Goal: Transaction & Acquisition: Purchase product/service

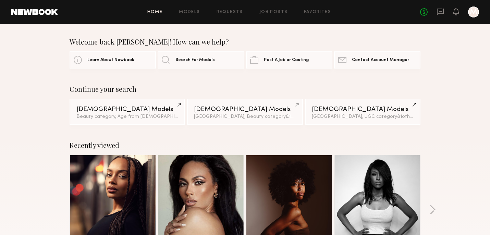
scroll to position [542, 0]
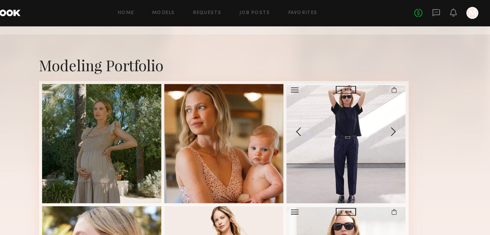
scroll to position [95, 0]
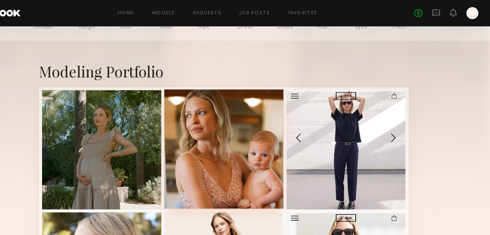
click at [259, 135] on div at bounding box center [245, 137] width 110 height 110
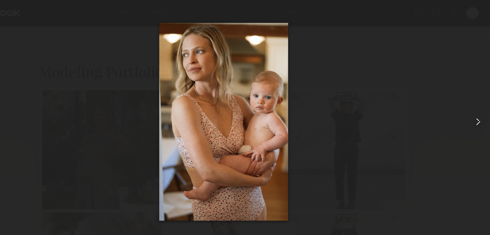
click at [480, 112] on common-icon at bounding box center [478, 112] width 11 height 11
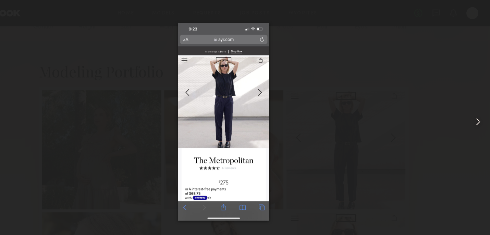
click at [480, 112] on common-icon at bounding box center [478, 112] width 11 height 11
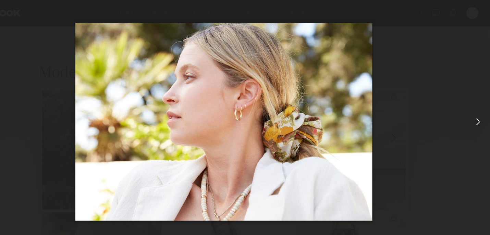
click at [480, 112] on common-icon at bounding box center [478, 112] width 11 height 11
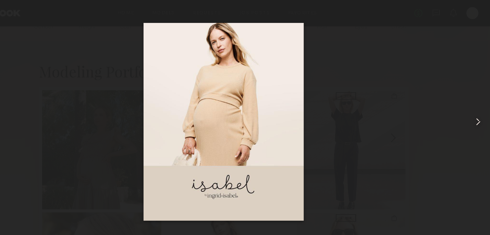
click at [480, 112] on common-icon at bounding box center [478, 112] width 11 height 11
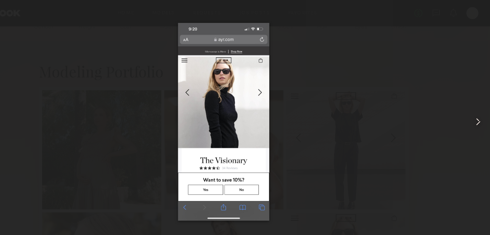
click at [480, 112] on common-icon at bounding box center [478, 112] width 11 height 11
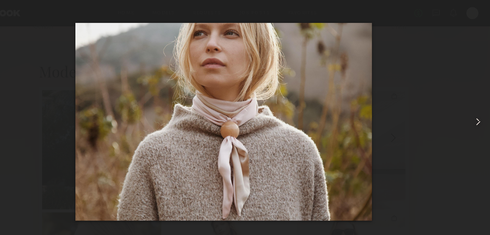
click at [480, 112] on common-icon at bounding box center [478, 112] width 11 height 11
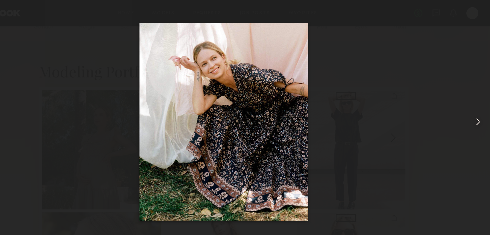
click at [480, 112] on common-icon at bounding box center [478, 112] width 11 height 11
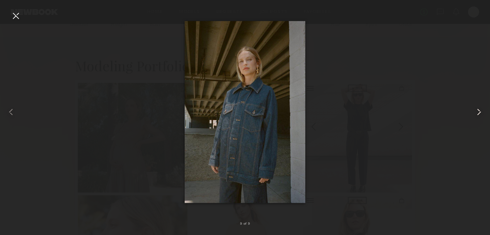
click at [480, 112] on common-icon at bounding box center [478, 112] width 11 height 11
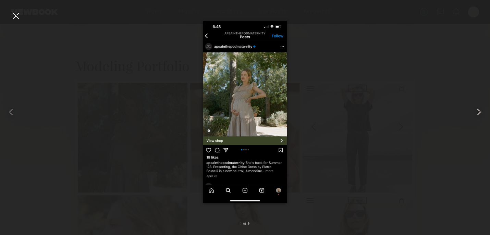
click at [480, 112] on common-icon at bounding box center [478, 112] width 11 height 11
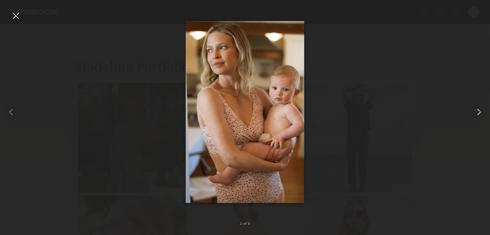
click at [480, 112] on common-icon at bounding box center [478, 112] width 11 height 11
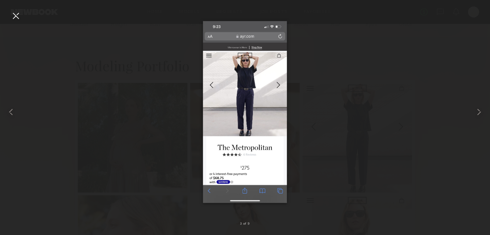
click at [15, 16] on div at bounding box center [15, 15] width 11 height 11
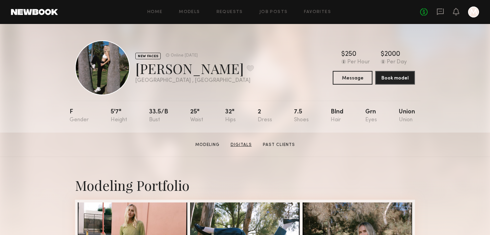
click at [245, 144] on link "Digitals" at bounding box center [241, 145] width 27 height 6
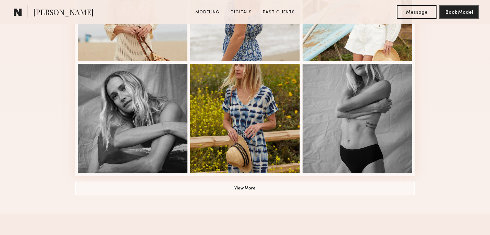
scroll to position [649, 0]
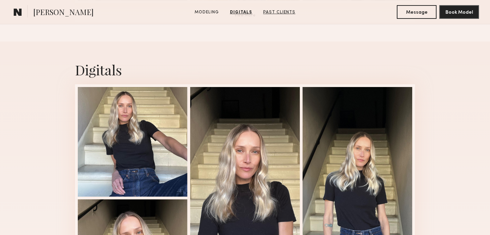
click at [278, 10] on link "Past Clients" at bounding box center [279, 12] width 38 height 6
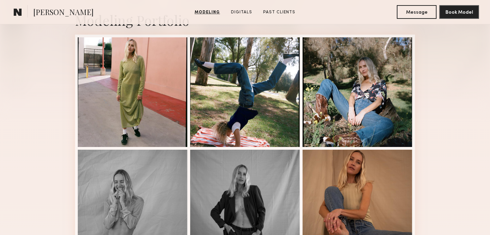
scroll to position [0, 0]
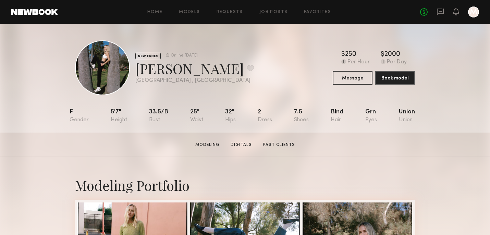
click at [157, 15] on div "Home Models Requests Job Posts Favorites Sign Out No fees up to $5,000 M" at bounding box center [268, 12] width 421 height 11
click at [151, 14] on link "Home" at bounding box center [154, 12] width 15 height 4
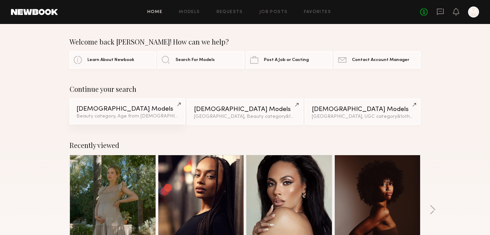
click at [134, 114] on div "Beauty category, Age from 30 y.o." at bounding box center [127, 116] width 102 height 5
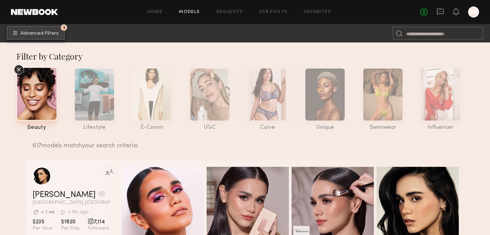
click at [34, 35] on span "Advanced Filters" at bounding box center [40, 33] width 38 height 5
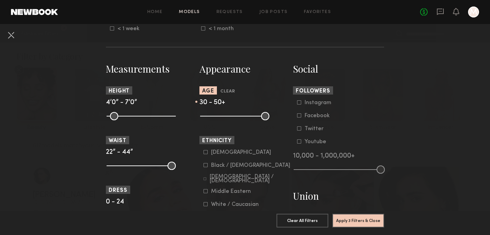
scroll to position [271, 0]
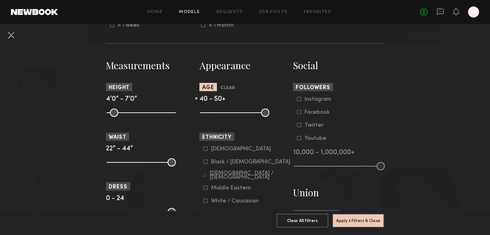
drag, startPoint x: 228, startPoint y: 114, endPoint x: 246, endPoint y: 118, distance: 17.8
type input "**"
click at [246, 117] on input "range" at bounding box center [234, 113] width 69 height 8
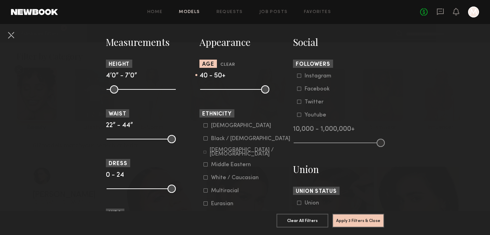
scroll to position [295, 0]
click at [352, 220] on button "Apply 3 Filters & Close" at bounding box center [358, 220] width 52 height 14
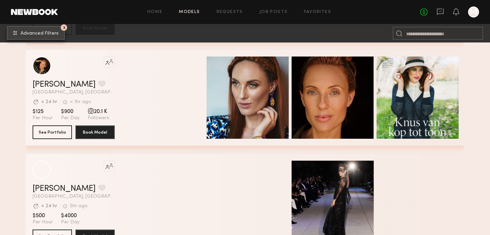
scroll to position [1453, 0]
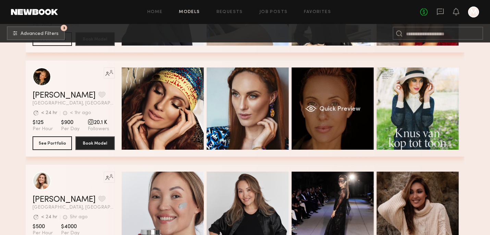
click at [326, 125] on div "Quick Preview" at bounding box center [333, 108] width 82 height 82
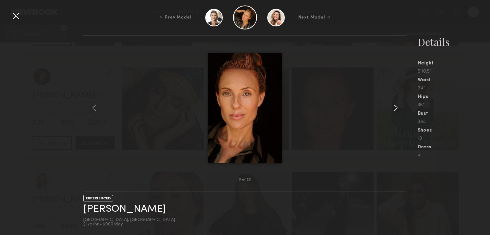
click at [394, 107] on common-icon at bounding box center [395, 107] width 11 height 11
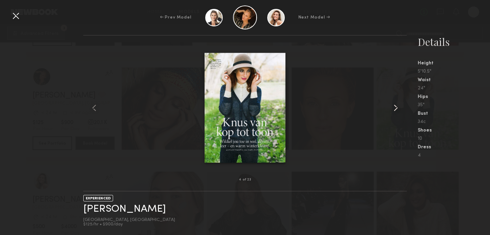
click at [394, 107] on common-icon at bounding box center [395, 107] width 11 height 11
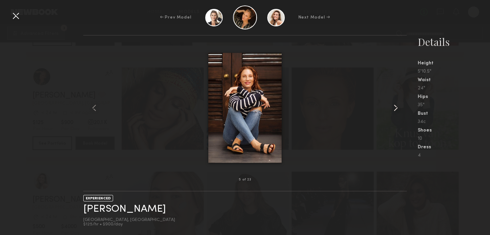
click at [394, 107] on common-icon at bounding box center [395, 107] width 11 height 11
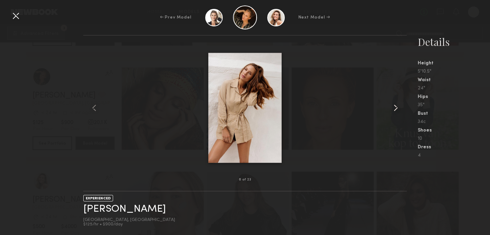
click at [394, 107] on common-icon at bounding box center [395, 107] width 11 height 11
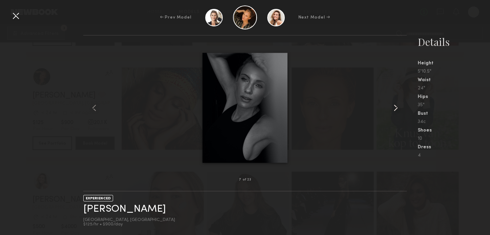
click at [394, 107] on common-icon at bounding box center [395, 107] width 11 height 11
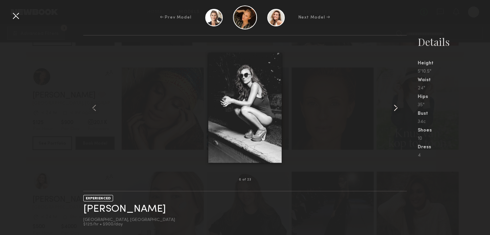
click at [394, 107] on common-icon at bounding box center [395, 107] width 11 height 11
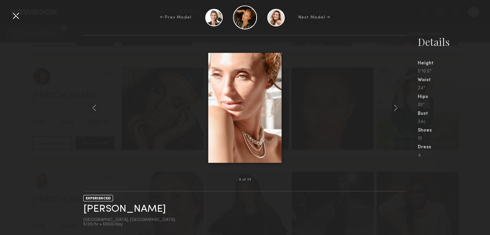
click at [14, 17] on div at bounding box center [15, 15] width 11 height 11
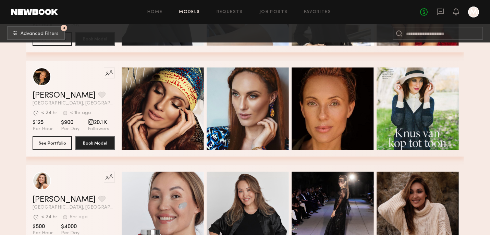
scroll to position [1512, 0]
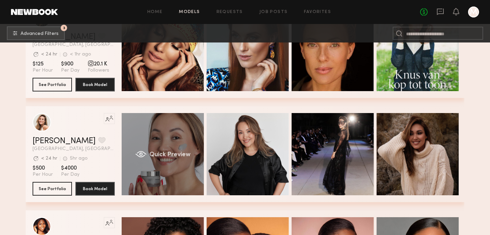
click at [175, 142] on div "Quick Preview" at bounding box center [163, 154] width 82 height 82
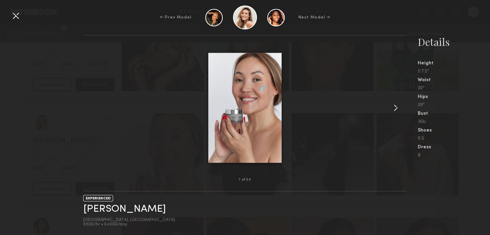
click at [397, 108] on common-icon at bounding box center [395, 107] width 11 height 11
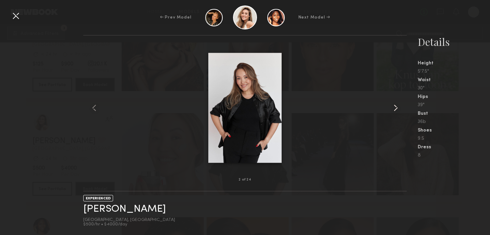
click at [397, 108] on common-icon at bounding box center [395, 107] width 11 height 11
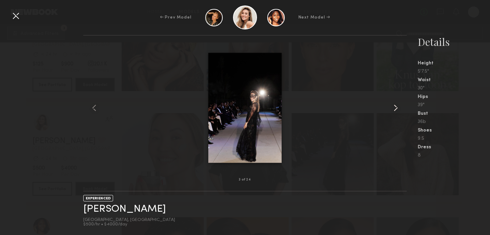
click at [397, 108] on common-icon at bounding box center [395, 107] width 11 height 11
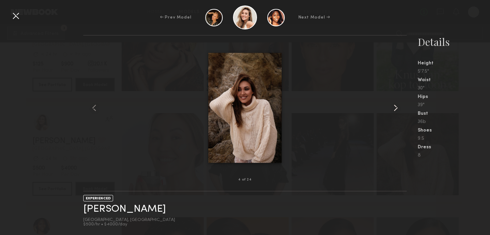
click at [397, 108] on common-icon at bounding box center [395, 107] width 11 height 11
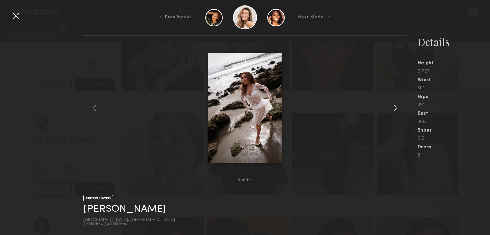
click at [397, 108] on common-icon at bounding box center [395, 107] width 11 height 11
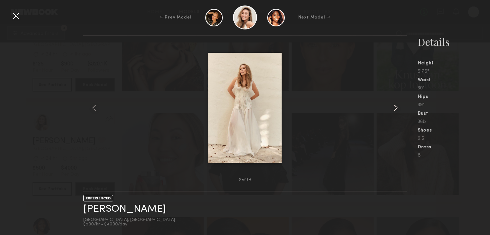
click at [397, 108] on common-icon at bounding box center [395, 107] width 11 height 11
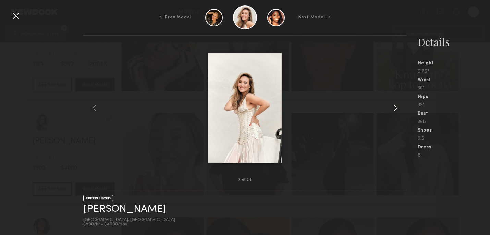
click at [397, 108] on common-icon at bounding box center [395, 107] width 11 height 11
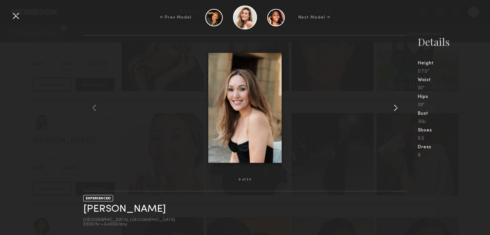
click at [397, 108] on common-icon at bounding box center [395, 107] width 11 height 11
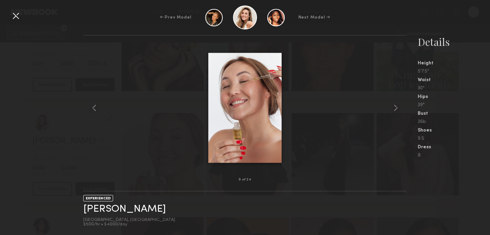
click at [15, 15] on div at bounding box center [15, 15] width 11 height 11
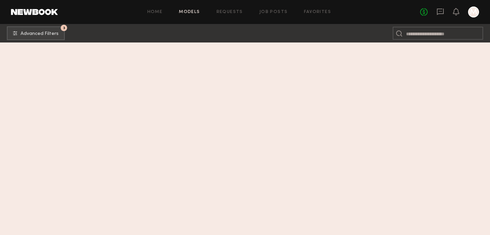
scroll to position [0, 0]
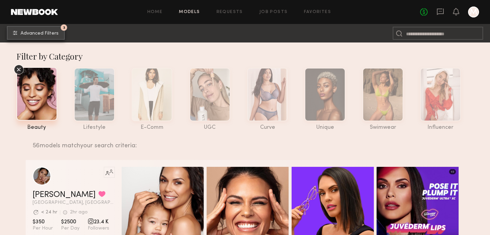
click at [36, 33] on span "Advanced Filters" at bounding box center [40, 33] width 38 height 5
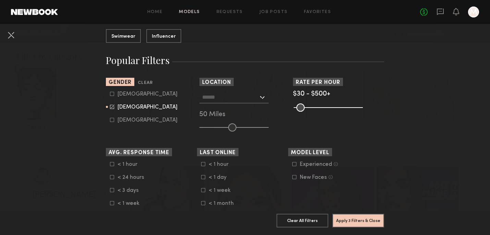
scroll to position [96, 0]
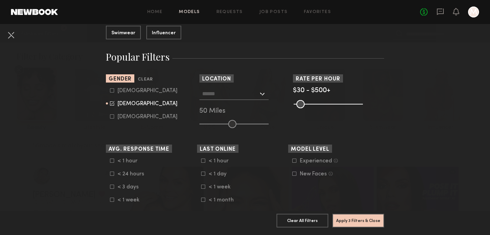
click at [262, 95] on div at bounding box center [233, 94] width 69 height 12
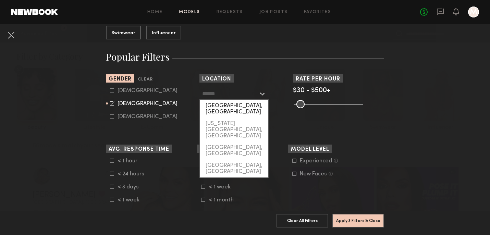
click at [243, 106] on div "[GEOGRAPHIC_DATA], [GEOGRAPHIC_DATA]" at bounding box center [234, 109] width 68 height 18
type input "**********"
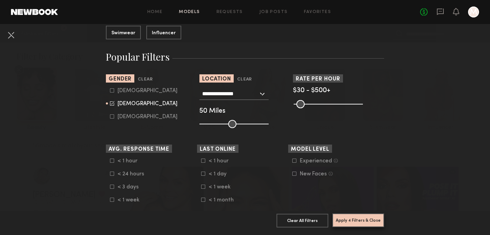
click at [354, 221] on button "Apply 4 Filters & Close" at bounding box center [358, 220] width 52 height 14
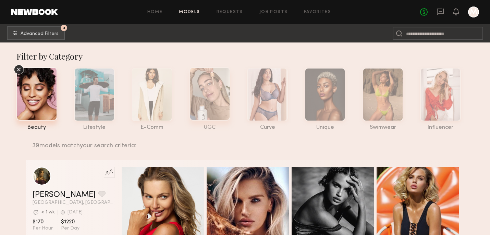
click at [215, 94] on div at bounding box center [209, 93] width 41 height 53
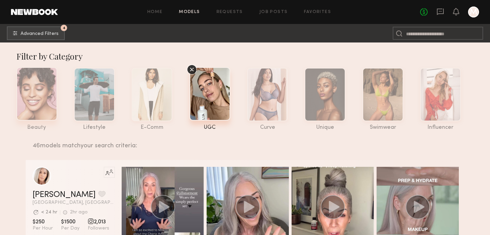
click at [32, 82] on div at bounding box center [36, 93] width 41 height 53
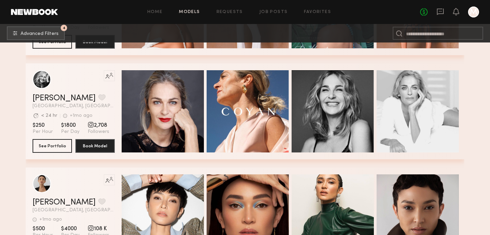
scroll to position [1836, 0]
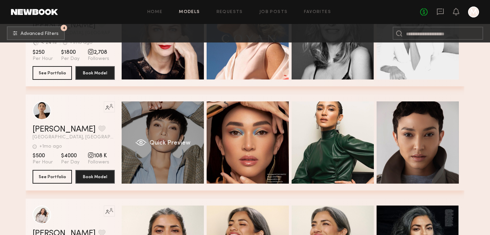
click at [162, 156] on div "Quick Preview" at bounding box center [163, 142] width 82 height 82
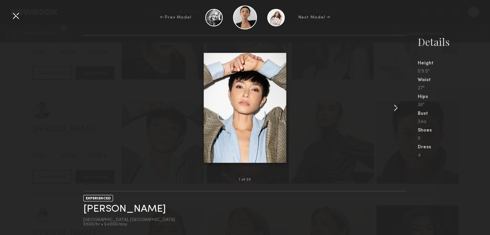
click at [396, 109] on common-icon at bounding box center [395, 107] width 11 height 11
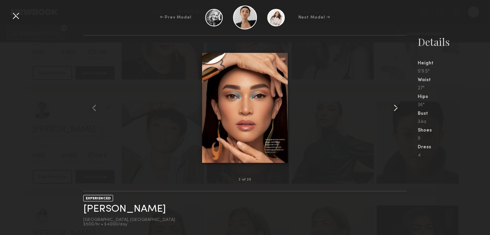
click at [396, 109] on common-icon at bounding box center [395, 107] width 11 height 11
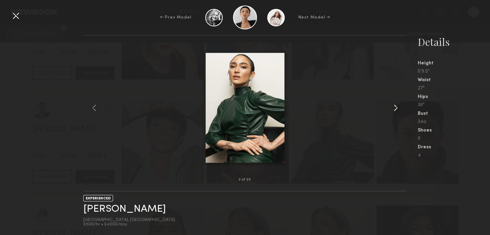
click at [396, 109] on common-icon at bounding box center [395, 107] width 11 height 11
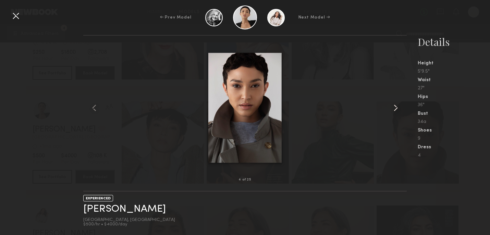
click at [396, 109] on common-icon at bounding box center [395, 107] width 11 height 11
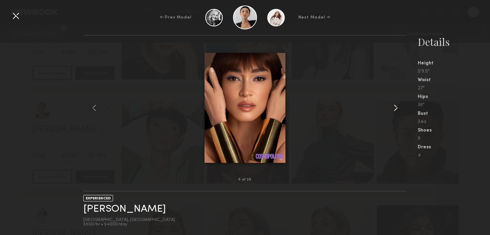
click at [396, 109] on common-icon at bounding box center [395, 107] width 11 height 11
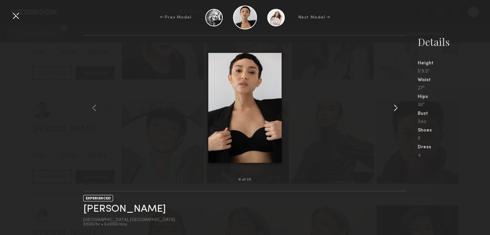
click at [396, 109] on common-icon at bounding box center [395, 107] width 11 height 11
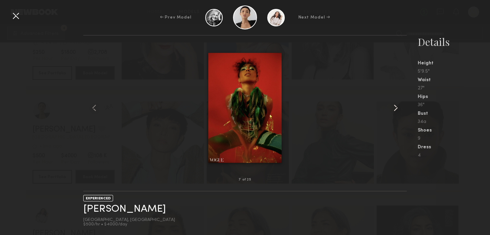
click at [396, 109] on common-icon at bounding box center [395, 107] width 11 height 11
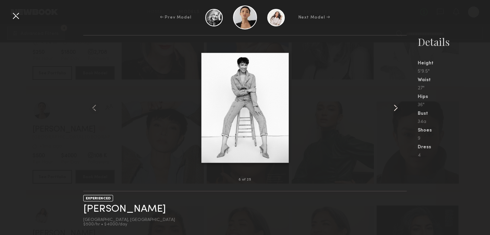
click at [396, 109] on common-icon at bounding box center [395, 107] width 11 height 11
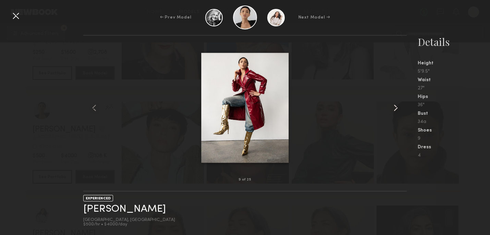
click at [396, 109] on common-icon at bounding box center [395, 107] width 11 height 11
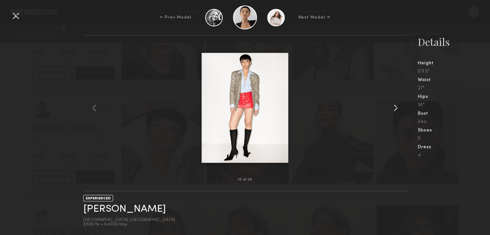
click at [396, 109] on common-icon at bounding box center [395, 107] width 11 height 11
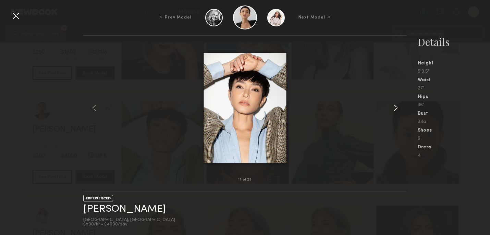
click at [396, 109] on common-icon at bounding box center [395, 107] width 11 height 11
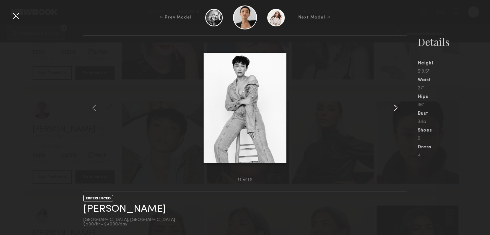
click at [396, 109] on common-icon at bounding box center [395, 107] width 11 height 11
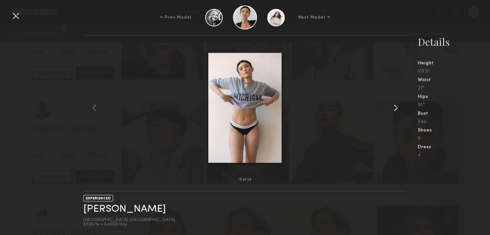
click at [396, 109] on common-icon at bounding box center [395, 107] width 11 height 11
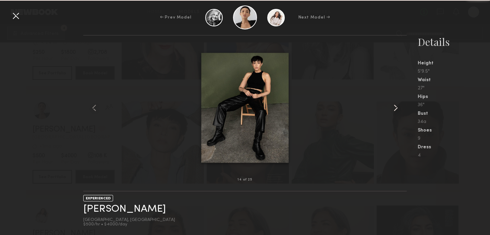
click at [396, 109] on common-icon at bounding box center [395, 107] width 11 height 11
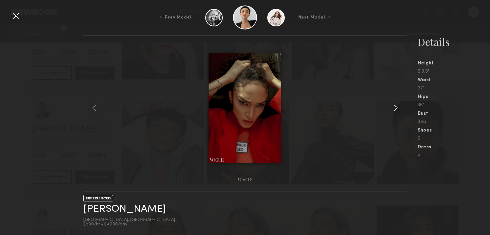
click at [396, 109] on common-icon at bounding box center [395, 107] width 11 height 11
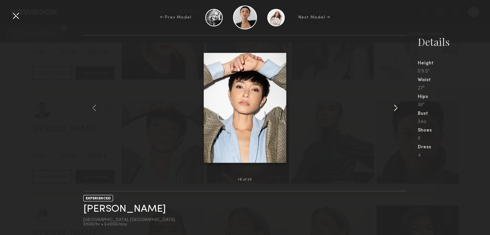
click at [396, 109] on common-icon at bounding box center [395, 107] width 11 height 11
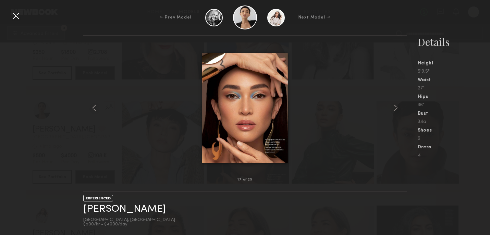
scroll to position [2079, 0]
click at [14, 17] on div at bounding box center [15, 15] width 11 height 11
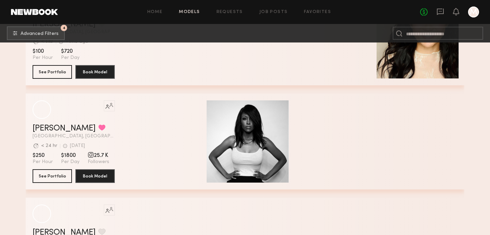
scroll to position [3205, 0]
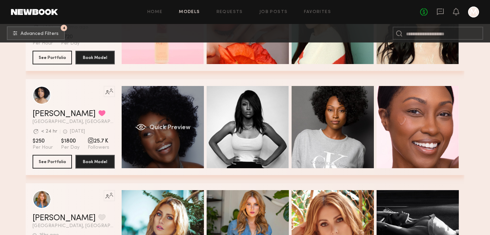
click at [168, 147] on div "Quick Preview" at bounding box center [163, 127] width 82 height 82
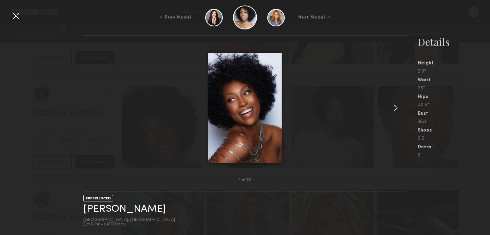
click at [395, 110] on common-icon at bounding box center [395, 107] width 11 height 11
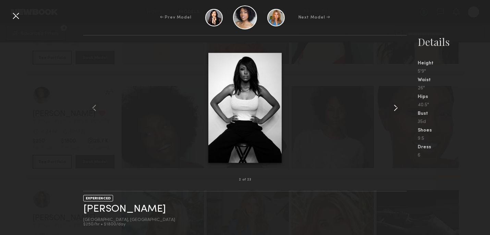
click at [395, 110] on common-icon at bounding box center [395, 107] width 11 height 11
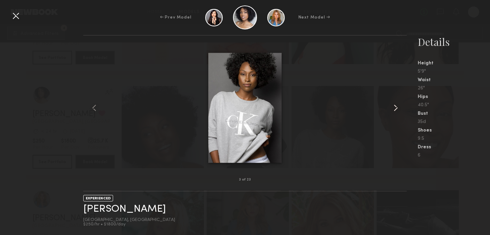
click at [395, 110] on common-icon at bounding box center [395, 107] width 11 height 11
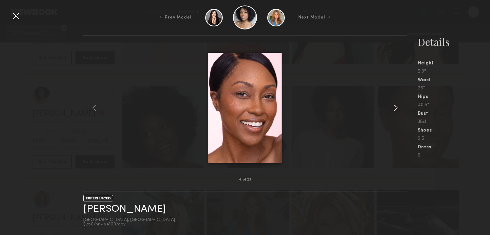
click at [395, 110] on common-icon at bounding box center [395, 107] width 11 height 11
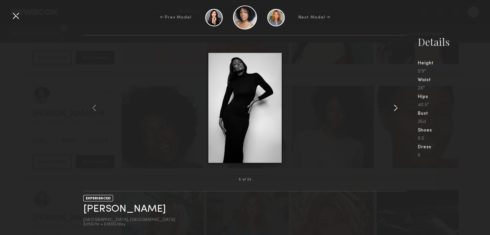
click at [395, 110] on common-icon at bounding box center [395, 107] width 11 height 11
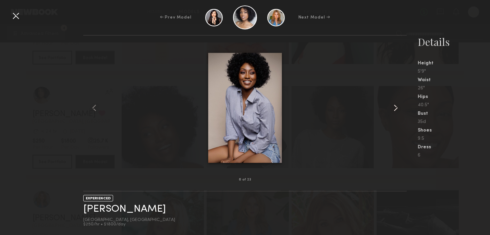
click at [395, 110] on common-icon at bounding box center [395, 107] width 11 height 11
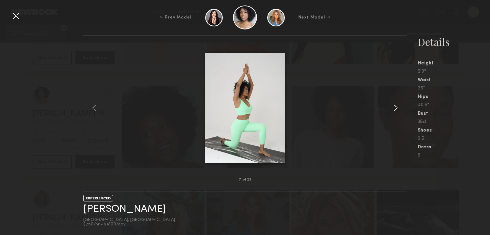
click at [395, 110] on common-icon at bounding box center [395, 107] width 11 height 11
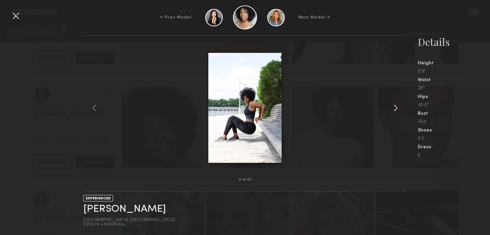
click at [395, 110] on common-icon at bounding box center [395, 107] width 11 height 11
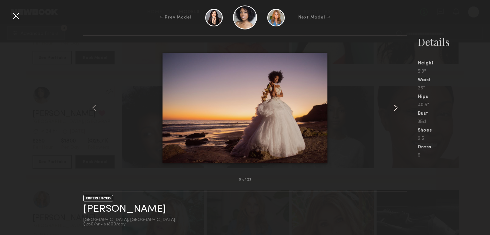
click at [395, 110] on common-icon at bounding box center [395, 107] width 11 height 11
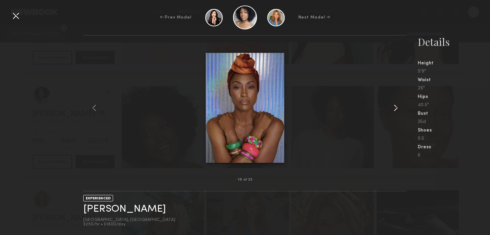
click at [395, 110] on common-icon at bounding box center [395, 107] width 11 height 11
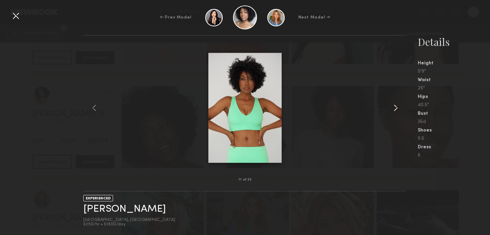
click at [395, 110] on common-icon at bounding box center [395, 107] width 11 height 11
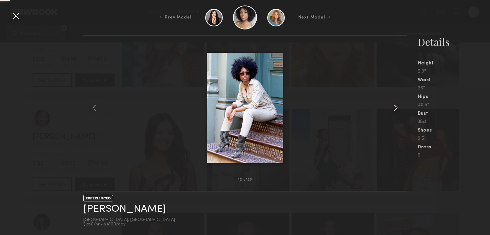
scroll to position [3400, 0]
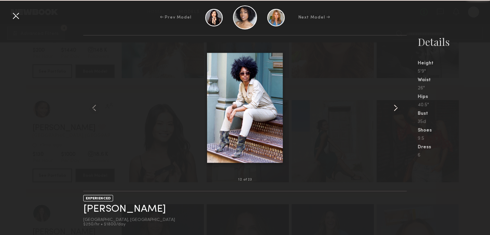
click at [396, 107] on common-icon at bounding box center [395, 107] width 11 height 11
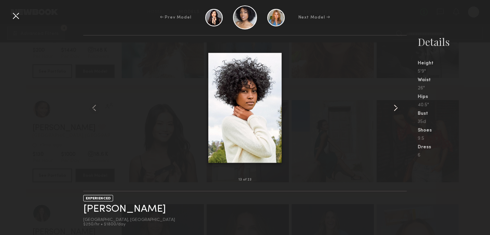
click at [396, 107] on common-icon at bounding box center [395, 107] width 11 height 11
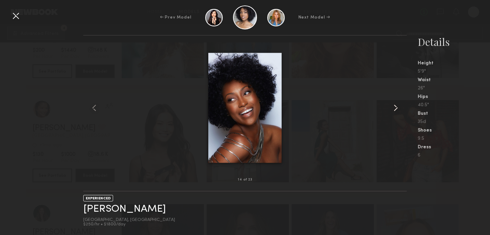
click at [396, 107] on common-icon at bounding box center [395, 107] width 11 height 11
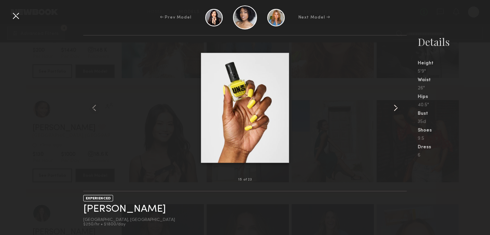
click at [393, 106] on common-icon at bounding box center [395, 107] width 11 height 11
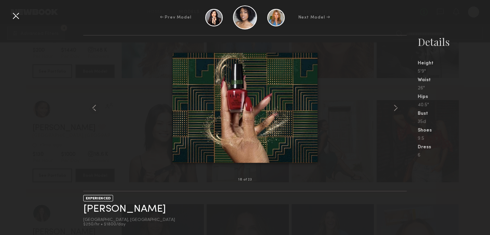
click at [14, 18] on div at bounding box center [15, 15] width 11 height 11
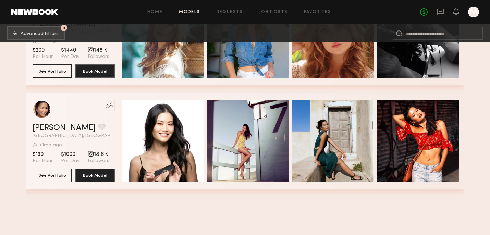
scroll to position [3224, 0]
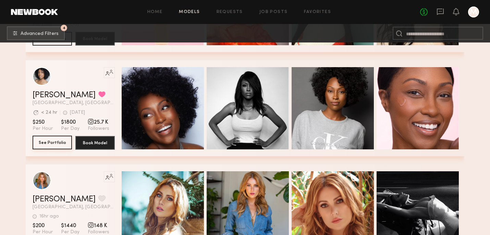
click at [60, 141] on button "See Portfolio" at bounding box center [52, 143] width 39 height 14
click at [60, 142] on button "See Portfolio" at bounding box center [52, 143] width 39 height 14
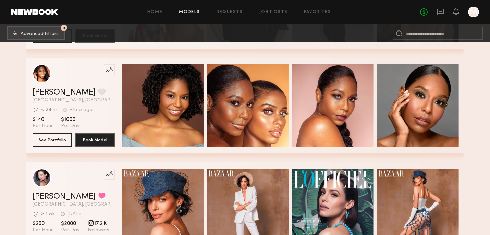
scroll to position [1554, 0]
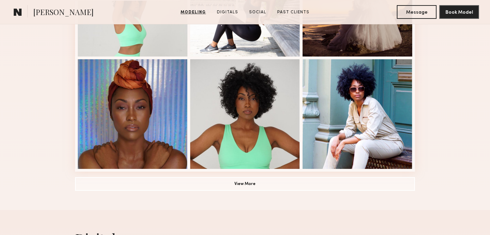
scroll to position [731, 0]
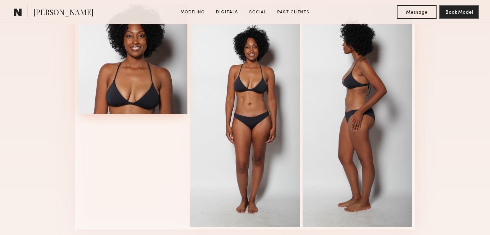
click at [141, 72] on div at bounding box center [133, 59] width 110 height 110
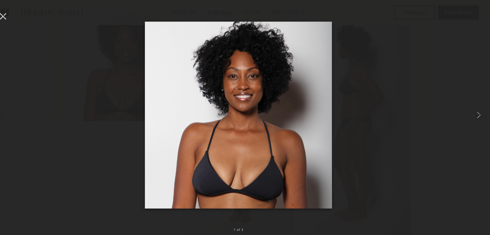
scroll to position [728, 0]
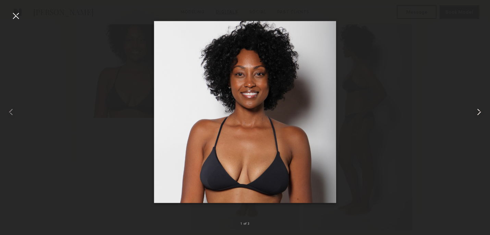
click at [477, 112] on common-icon at bounding box center [478, 112] width 11 height 11
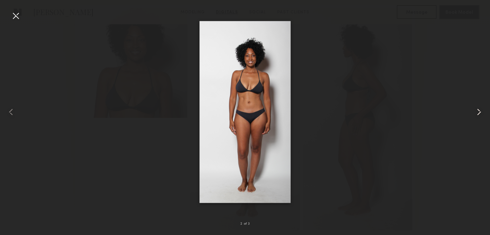
click at [477, 112] on common-icon at bounding box center [478, 112] width 11 height 11
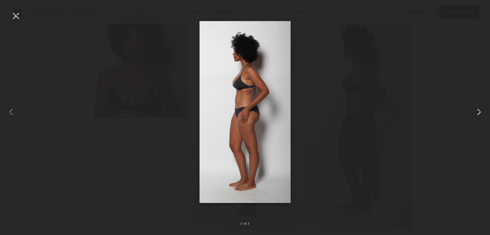
click at [477, 112] on common-icon at bounding box center [478, 112] width 11 height 11
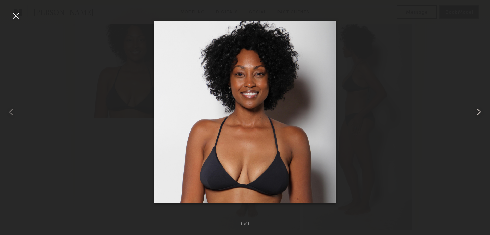
click at [480, 113] on common-icon at bounding box center [478, 112] width 11 height 11
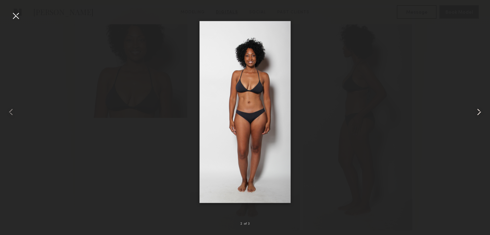
click at [480, 113] on common-icon at bounding box center [478, 112] width 11 height 11
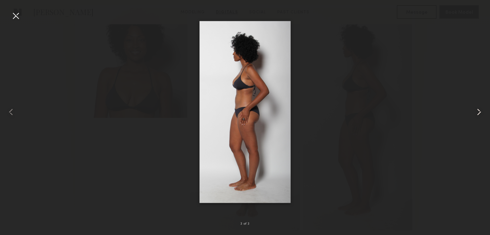
click at [480, 113] on common-icon at bounding box center [478, 112] width 11 height 11
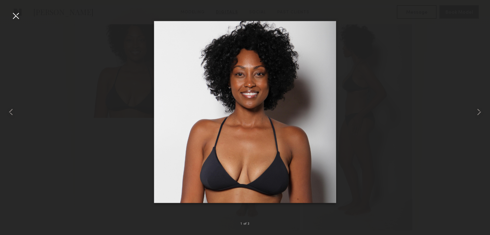
click at [16, 17] on div at bounding box center [15, 15] width 11 height 11
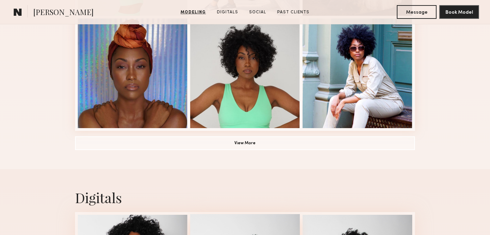
scroll to position [489, 0]
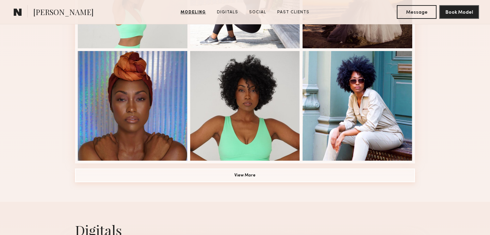
click at [243, 174] on button "View More" at bounding box center [245, 176] width 340 height 14
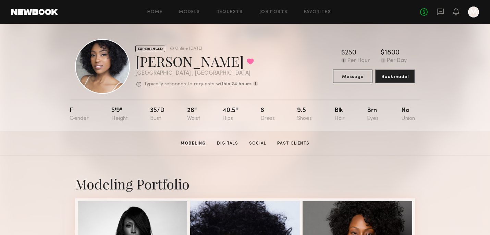
scroll to position [0, 0]
